Goal: Transaction & Acquisition: Book appointment/travel/reservation

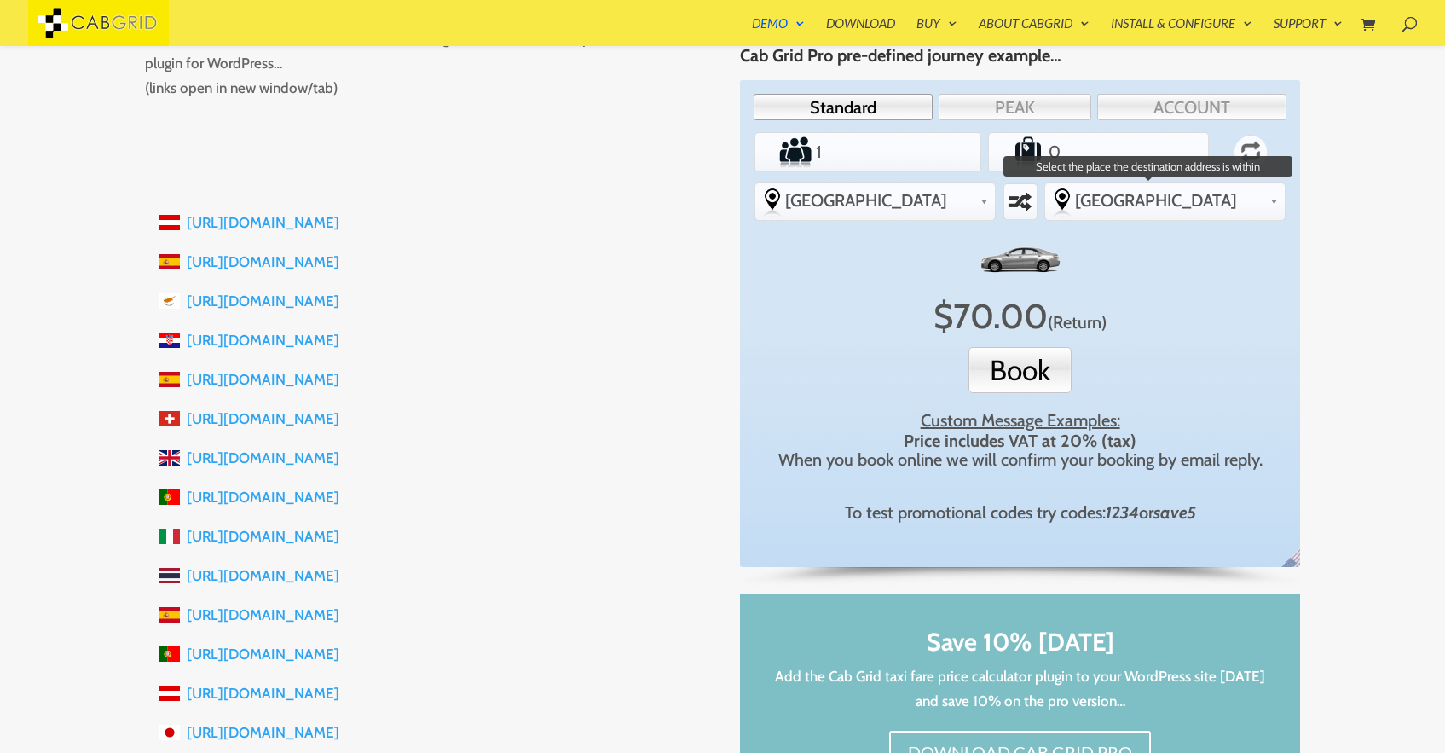
scroll to position [371, 0]
click at [1189, 207] on span "[GEOGRAPHIC_DATA]" at bounding box center [1169, 200] width 188 height 20
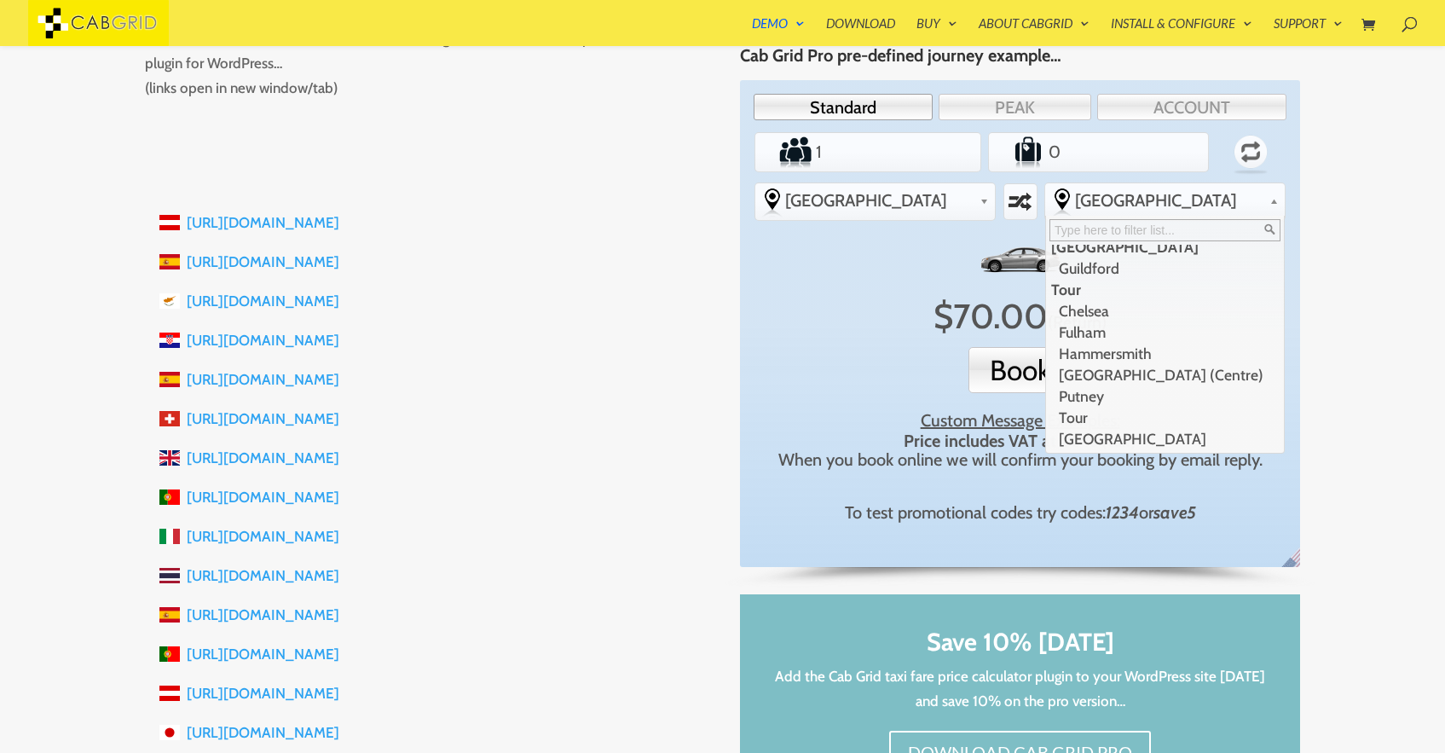
click at [773, 268] on div "X $ 70.00 (Return) Book Custom Message Examples: Price includes VAT at 20% (tax…" at bounding box center [1020, 382] width 517 height 294
